Goal: Find specific page/section

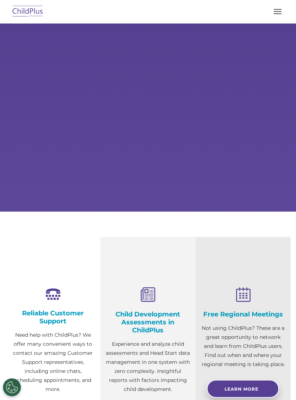
scroll to position [27, 0]
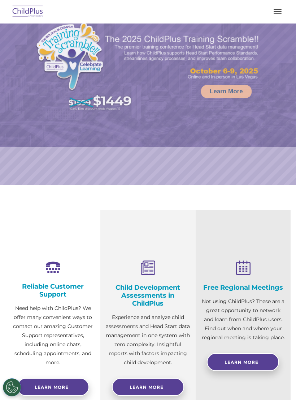
select select "MEDIUM"
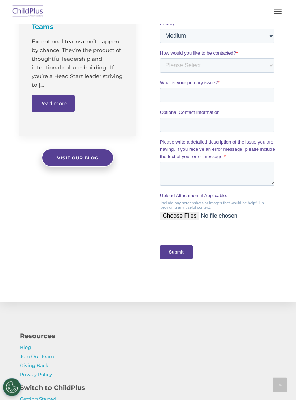
scroll to position [563, 0]
